Goal: Task Accomplishment & Management: Use online tool/utility

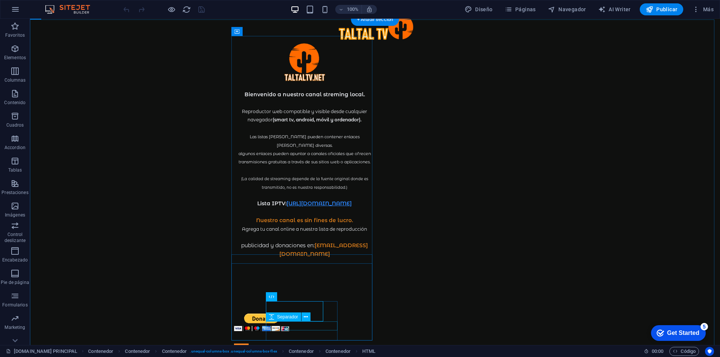
scroll to position [34, 0]
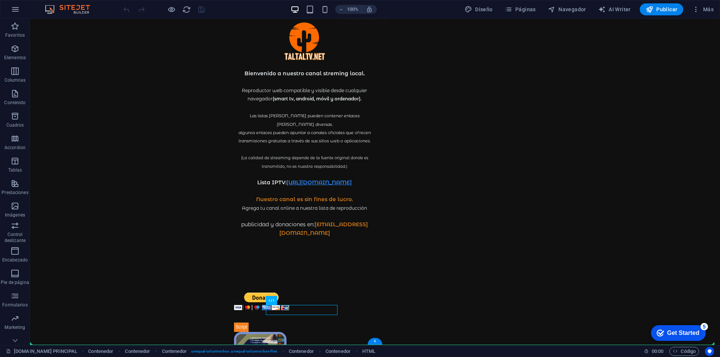
drag, startPoint x: 275, startPoint y: 309, endPoint x: 307, endPoint y: 344, distance: 47.5
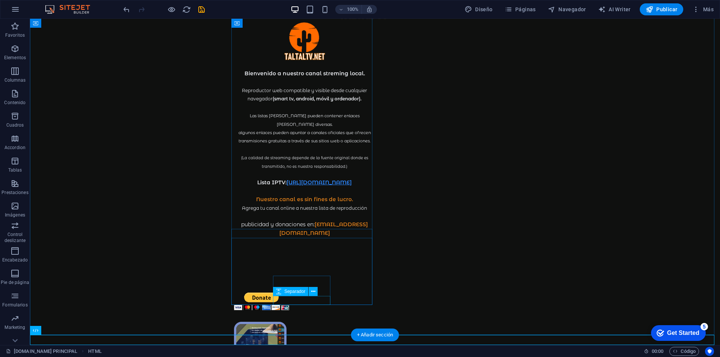
click at [305, 313] on div at bounding box center [304, 317] width 141 height 9
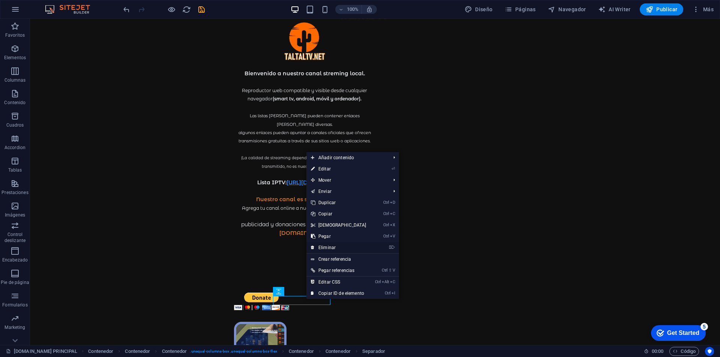
click at [328, 249] on link "⌦ Eliminar" at bounding box center [338, 247] width 64 height 11
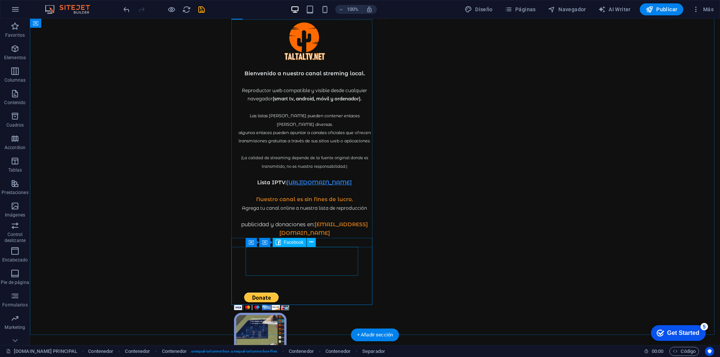
scroll to position [25, 0]
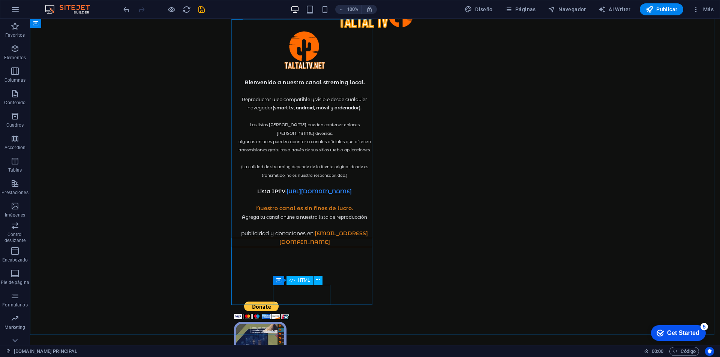
click at [325, 278] on div "Contenedor HTML" at bounding box center [300, 280] width 54 height 9
click at [312, 293] on div at bounding box center [304, 297] width 141 height 9
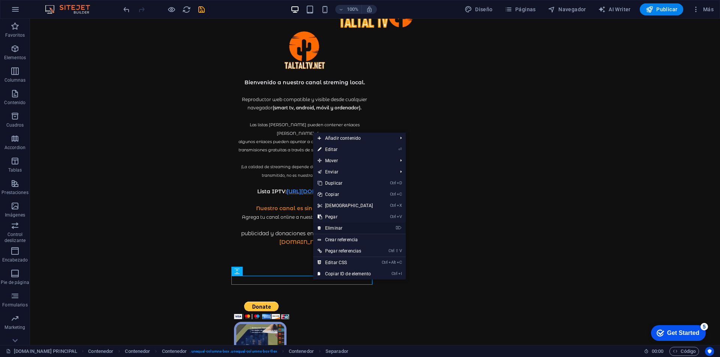
drag, startPoint x: 335, startPoint y: 228, endPoint x: 310, endPoint y: 212, distance: 30.3
click at [335, 228] on link "⌦ Eliminar" at bounding box center [345, 228] width 64 height 11
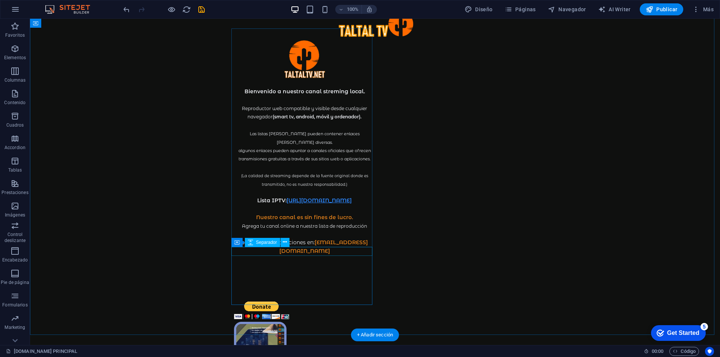
click at [331, 263] on div at bounding box center [304, 267] width 141 height 9
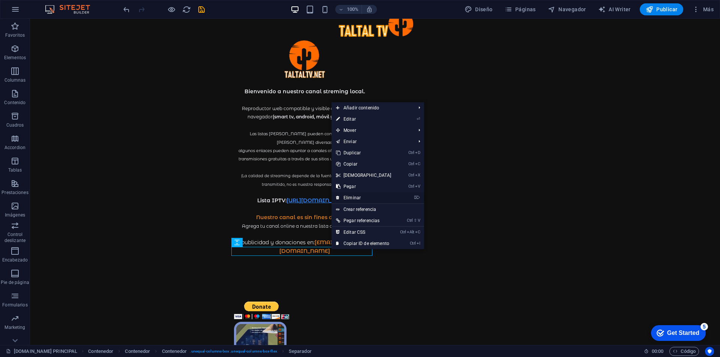
click at [360, 199] on link "⌦ Eliminar" at bounding box center [363, 197] width 64 height 11
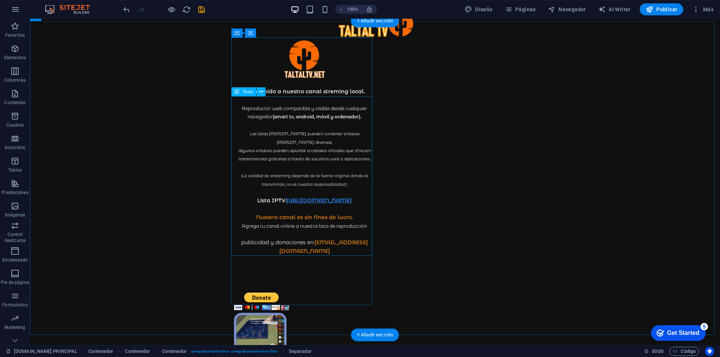
scroll to position [7, 0]
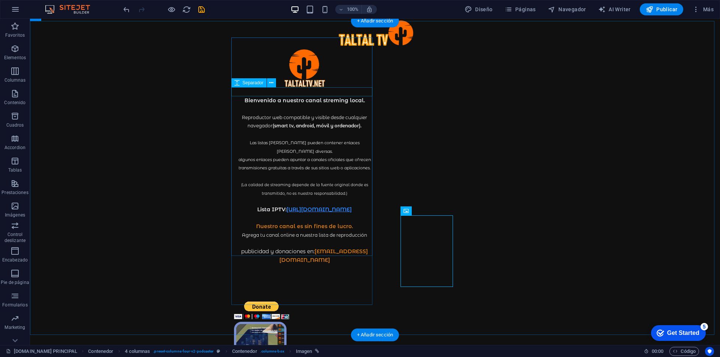
click at [310, 91] on div at bounding box center [304, 91] width 141 height 9
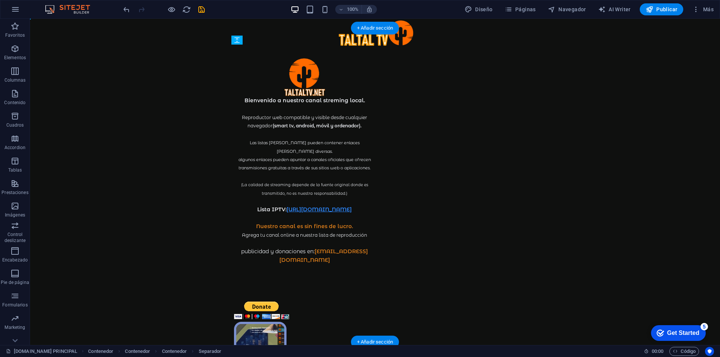
scroll to position [0, 0]
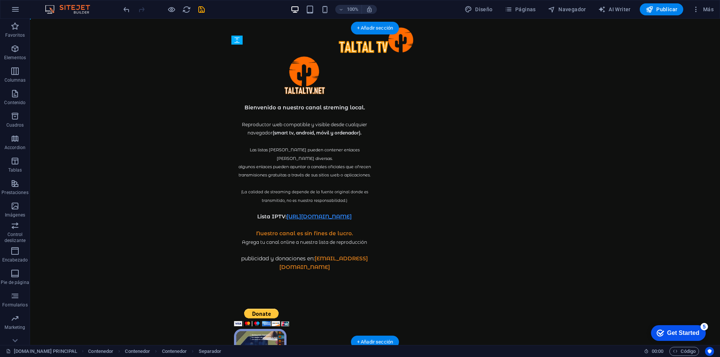
drag, startPoint x: 310, startPoint y: 91, endPoint x: 313, endPoint y: 87, distance: 4.9
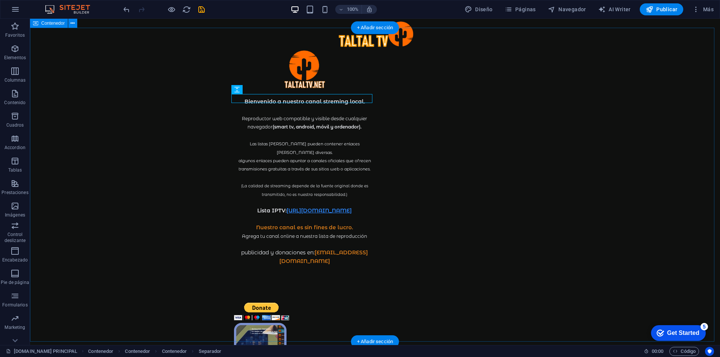
scroll to position [7, 0]
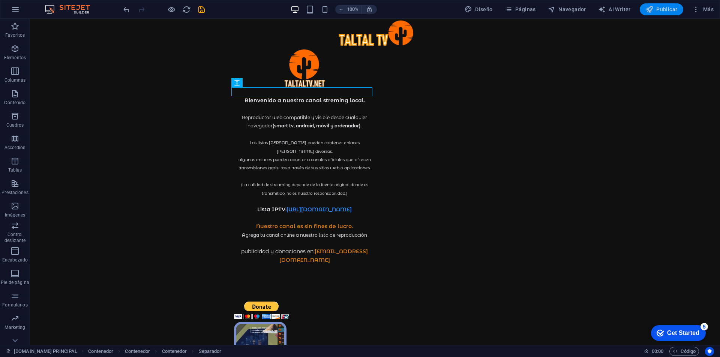
click at [657, 9] on span "Publicar" at bounding box center [661, 9] width 32 height 7
